Goal: Navigation & Orientation: Find specific page/section

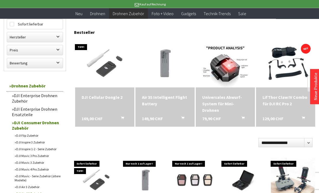
scroll to position [60, 0]
click at [223, 101] on div "Universales Abwurf-System für Mini-Drohnen" at bounding box center [225, 103] width 46 height 19
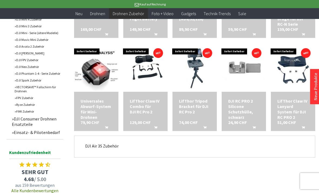
scroll to position [264, 0]
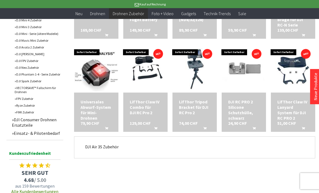
click at [52, 129] on link "DJI Consumer Drohnen Ersatzteile" at bounding box center [36, 123] width 54 height 14
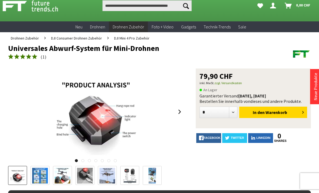
scroll to position [42, 0]
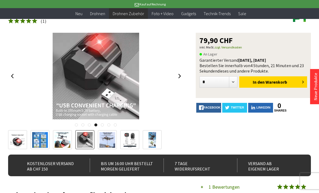
click at [183, 73] on link at bounding box center [180, 76] width 8 height 19
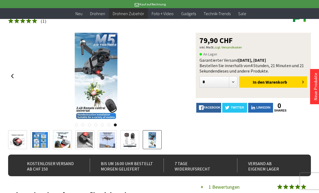
click at [179, 69] on div at bounding box center [96, 76] width 176 height 87
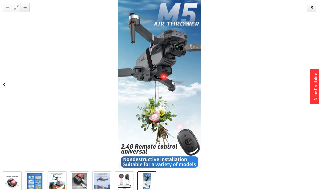
scroll to position [0, 0]
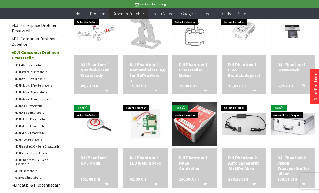
scroll to position [208, 0]
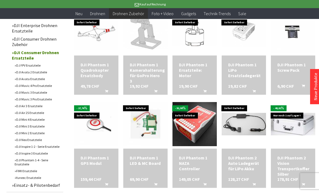
click at [41, 136] on link "DJI Mini 2 Ersatzteile" at bounding box center [37, 133] width 51 height 7
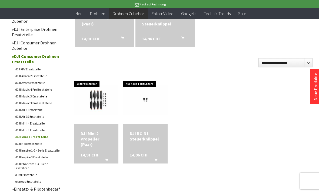
scroll to position [139, 0]
click at [43, 113] on link "DJI Air 3 Ersatzteile" at bounding box center [37, 110] width 51 height 7
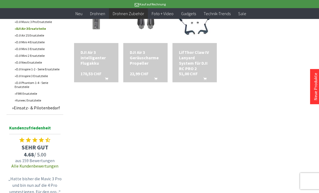
scroll to position [221, 0]
click at [37, 97] on link "FIMI Ersatzteile" at bounding box center [37, 93] width 51 height 7
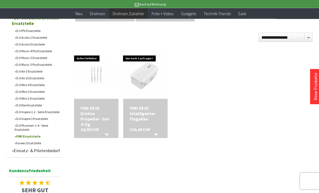
scroll to position [167, 0]
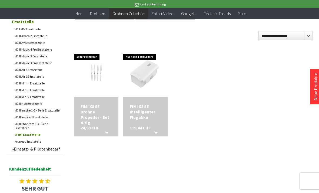
click at [52, 153] on link "Einsatz- & Pilotenbedarf" at bounding box center [36, 149] width 54 height 8
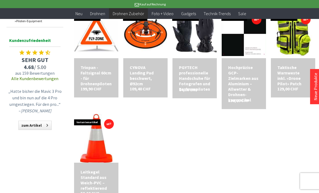
scroll to position [226, 0]
